Goal: Task Accomplishment & Management: Complete application form

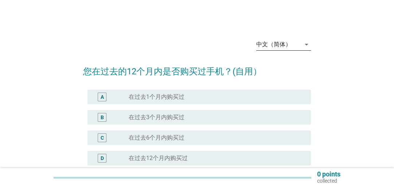
click at [307, 45] on icon "arrow_drop_down" at bounding box center [306, 44] width 9 height 9
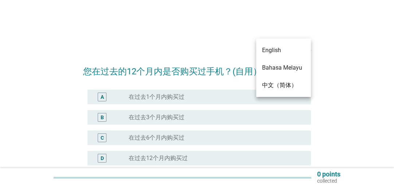
click at [289, 69] on div "Bahasa Melayu" at bounding box center [283, 67] width 43 height 9
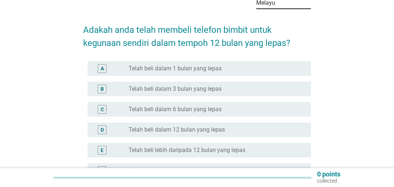
scroll to position [58, 0]
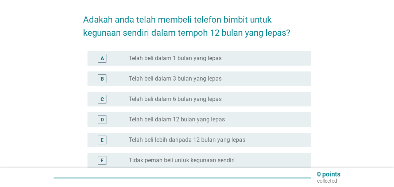
click at [170, 136] on label "Telah beli lebih daripada 12 bulan yang lepas" at bounding box center [187, 139] width 117 height 7
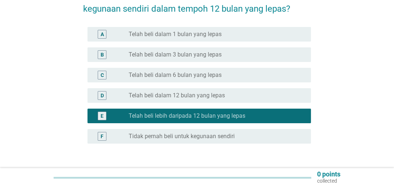
scroll to position [128, 0]
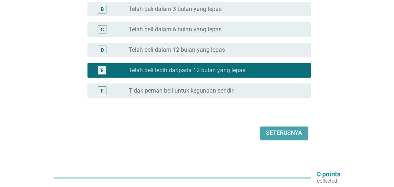
click at [288, 129] on div "Seterusnya" at bounding box center [284, 133] width 36 height 9
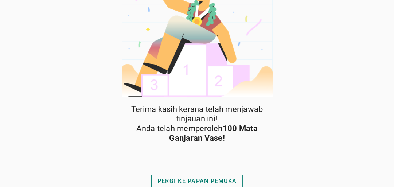
scroll to position [34, 0]
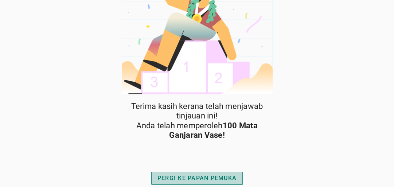
click at [201, 176] on div "PERGI KE PAPAN PEMUKA" at bounding box center [197, 178] width 79 height 9
